Goal: Find specific page/section: Find specific page/section

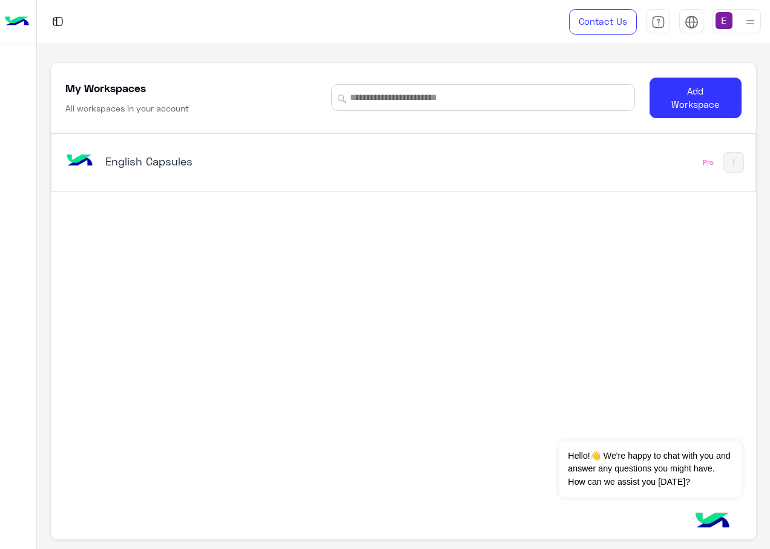
click at [179, 164] on h5 "English Capsules" at bounding box center [227, 161] width 245 height 15
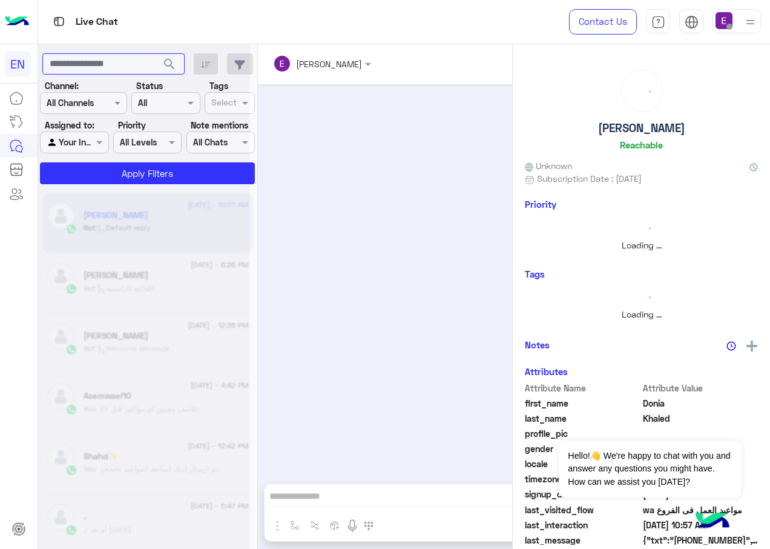
click at [130, 65] on input "text" at bounding box center [113, 64] width 142 height 22
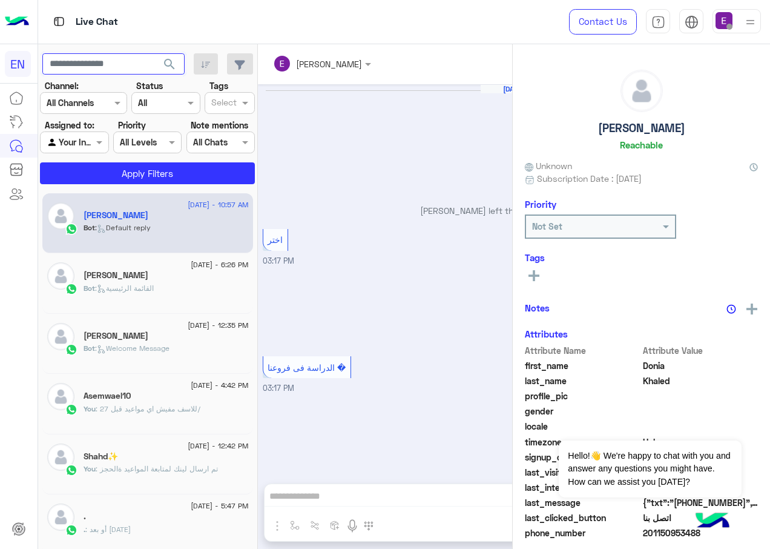
scroll to position [1132, 0]
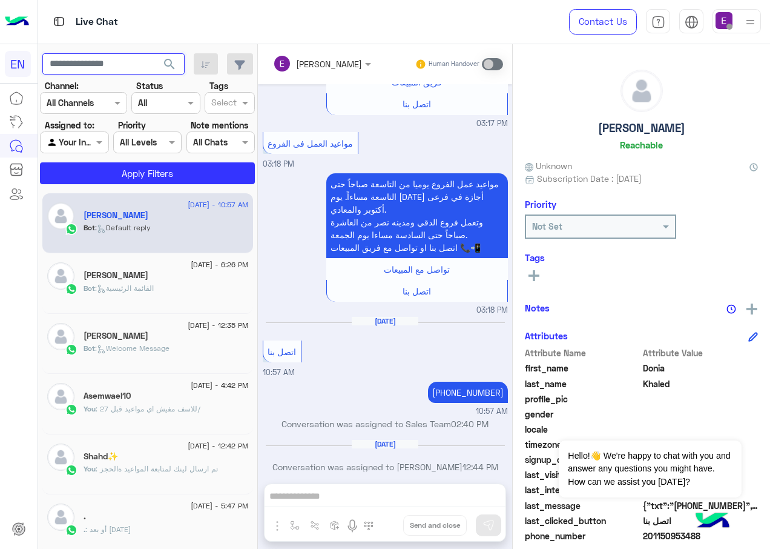
click at [135, 67] on input "text" at bounding box center [113, 64] width 142 height 22
paste input "**********"
type input "**********"
click at [164, 57] on span "search" at bounding box center [169, 64] width 15 height 15
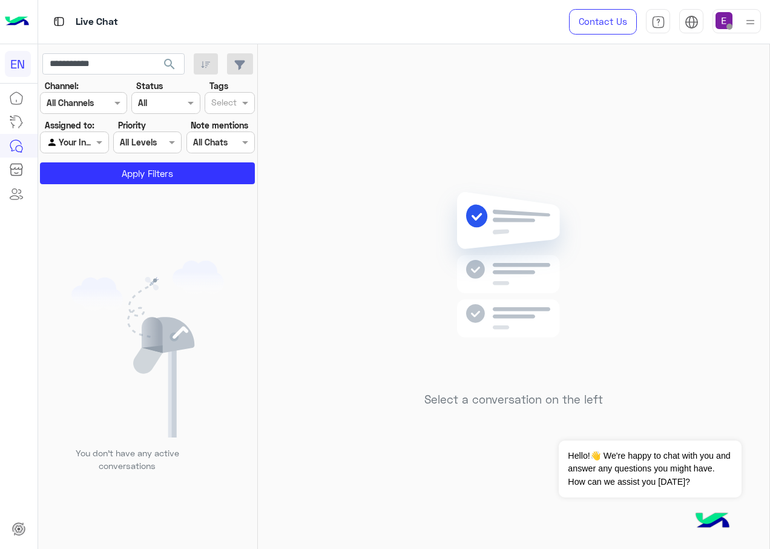
click at [78, 141] on div at bounding box center [74, 142] width 67 height 14
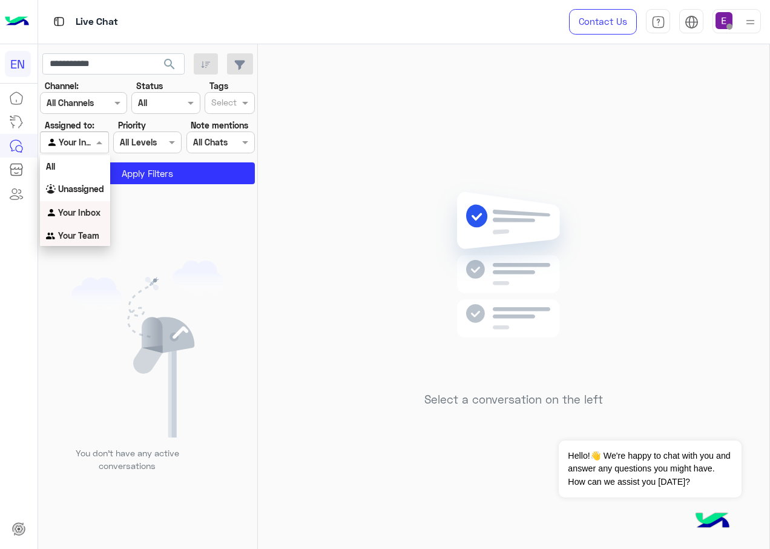
click at [84, 229] on div "Your Team" at bounding box center [75, 236] width 70 height 24
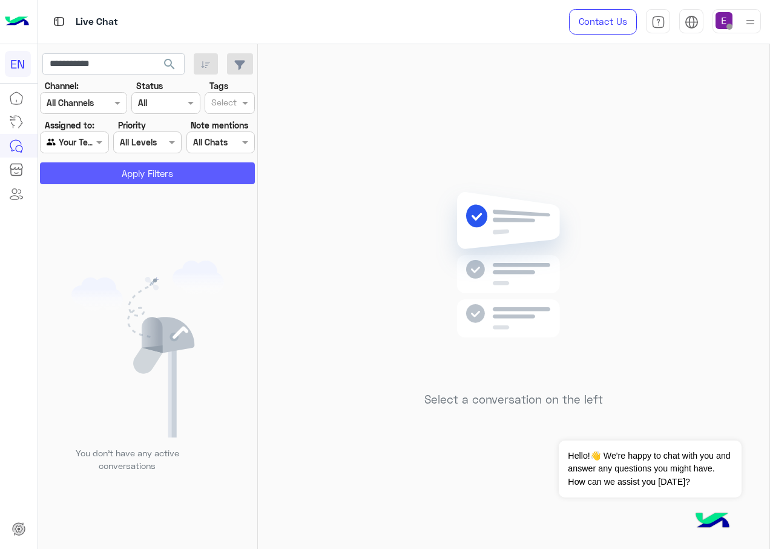
click at [114, 173] on button "Apply Filters" at bounding box center [147, 173] width 215 height 22
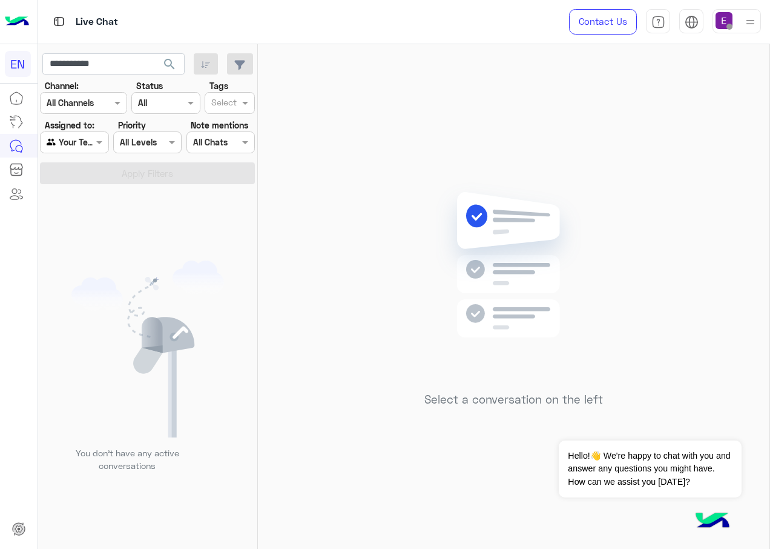
click at [82, 142] on div at bounding box center [74, 142] width 67 height 14
click at [89, 179] on div "Unassigned" at bounding box center [75, 188] width 70 height 24
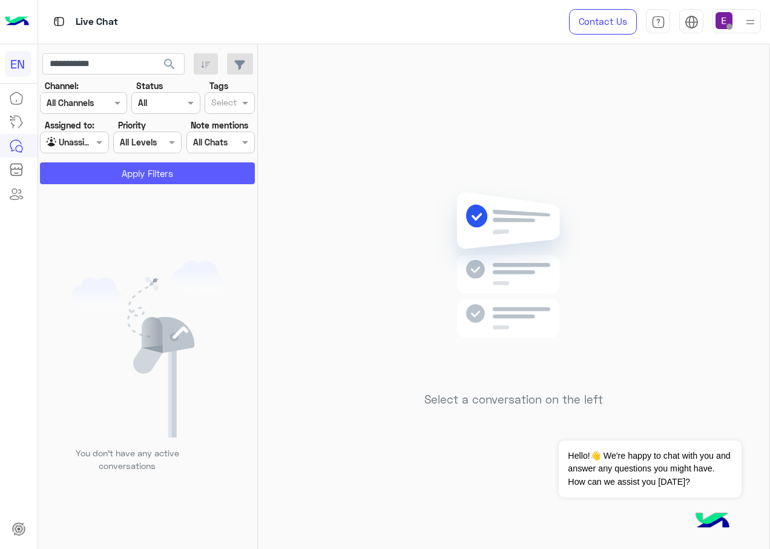
click at [100, 176] on button "Apply Filters" at bounding box center [147, 173] width 215 height 22
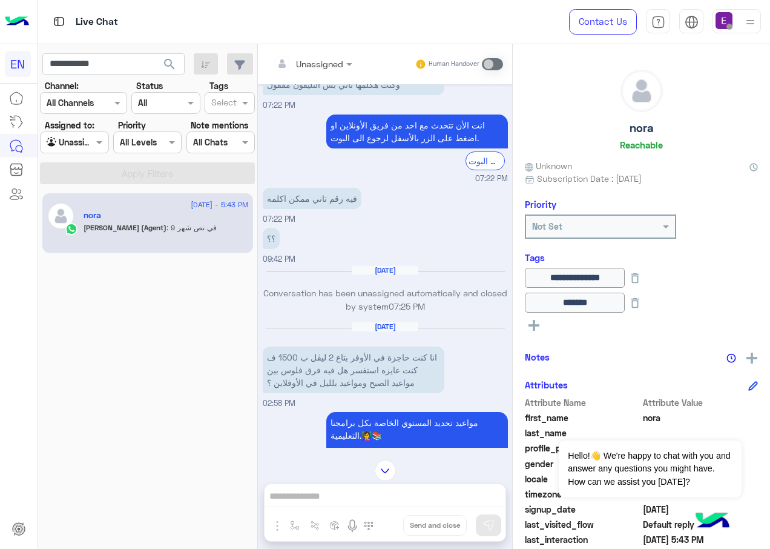
scroll to position [1529, 0]
